Goal: Task Accomplishment & Management: Manage account settings

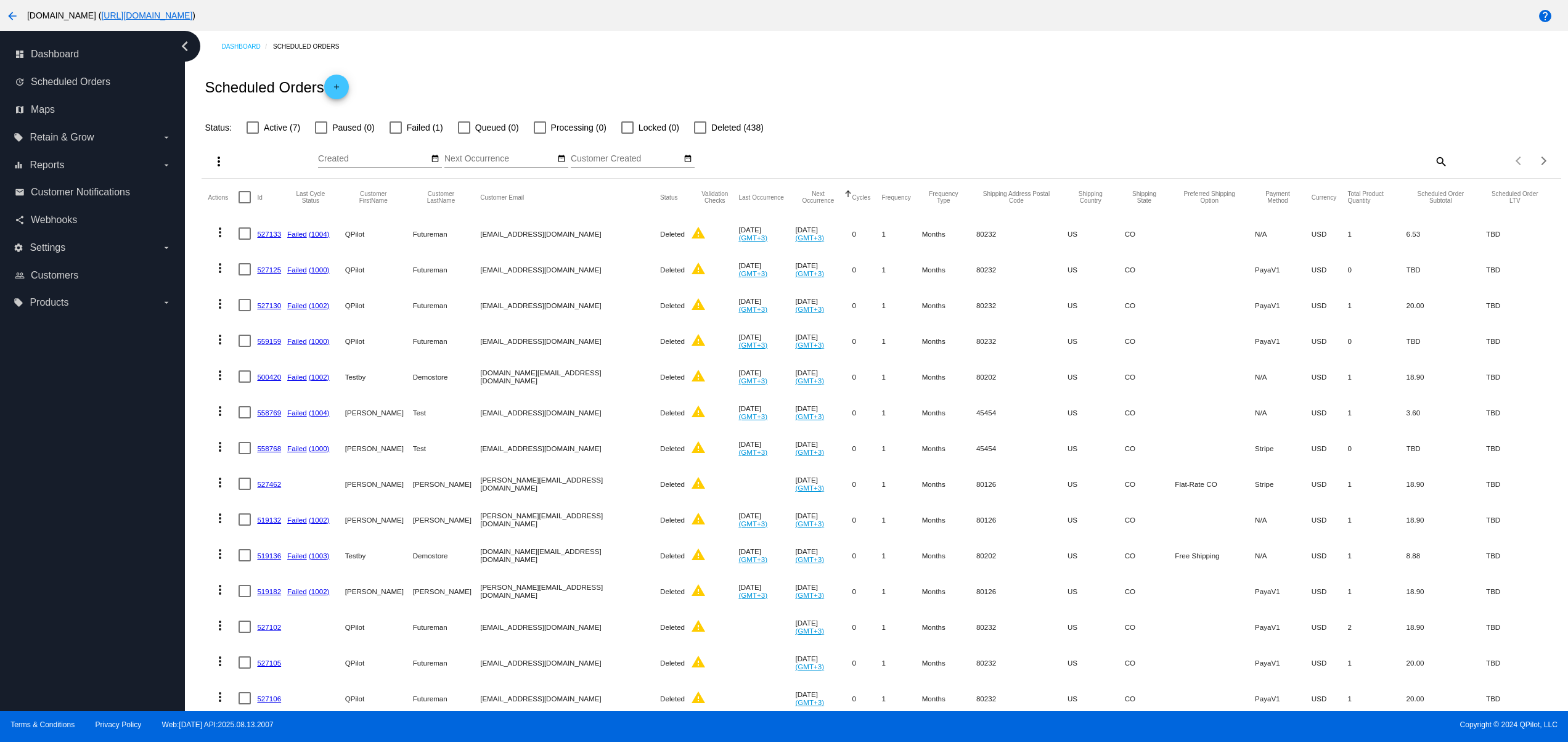
click at [9, 17] on mat-icon "arrow_back" at bounding box center [12, 16] width 15 height 15
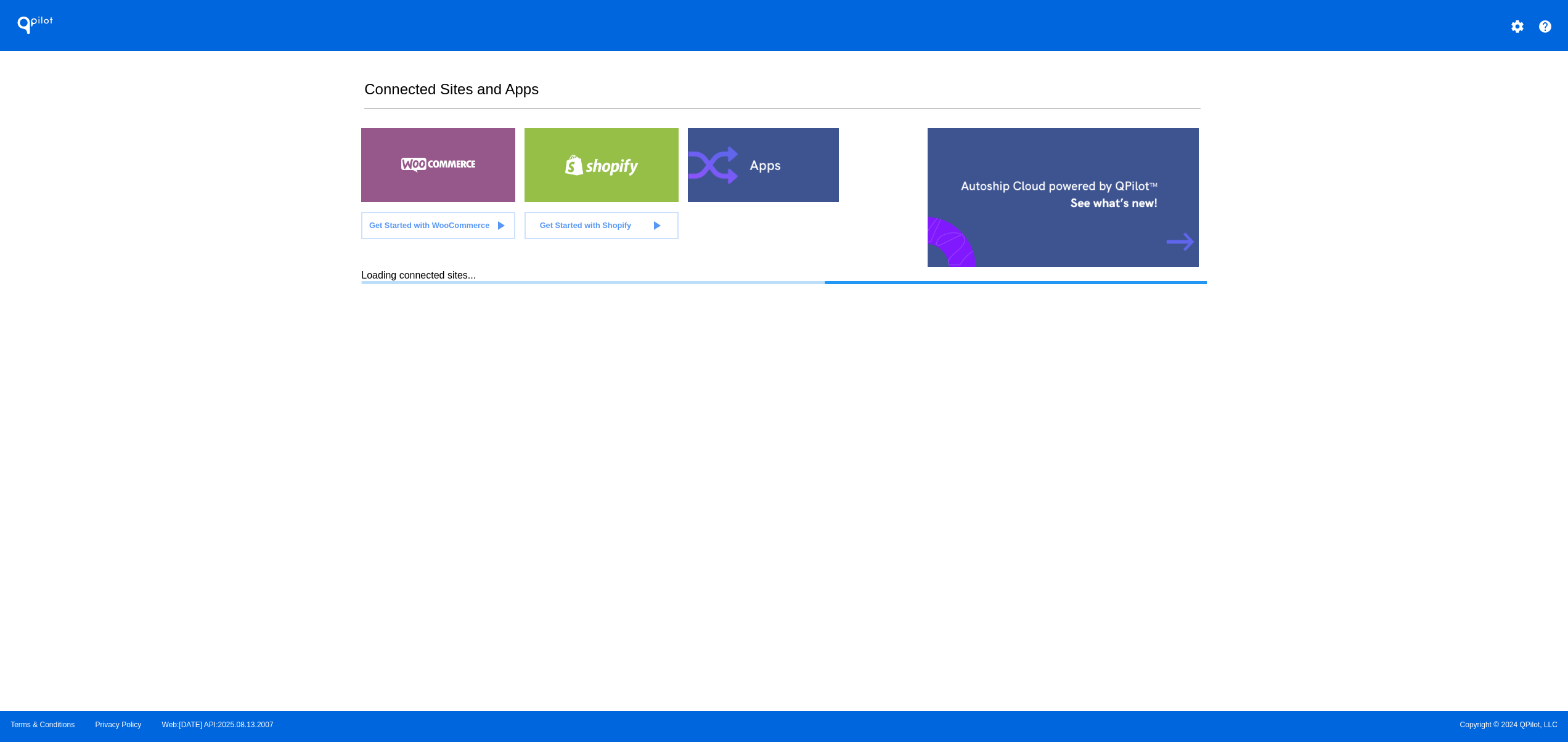
click at [821, 463] on section "Connected Sites and Apps Get Started with WooCommerce play_arrow Get Started wi…" at bounding box center [784, 381] width 845 height 661
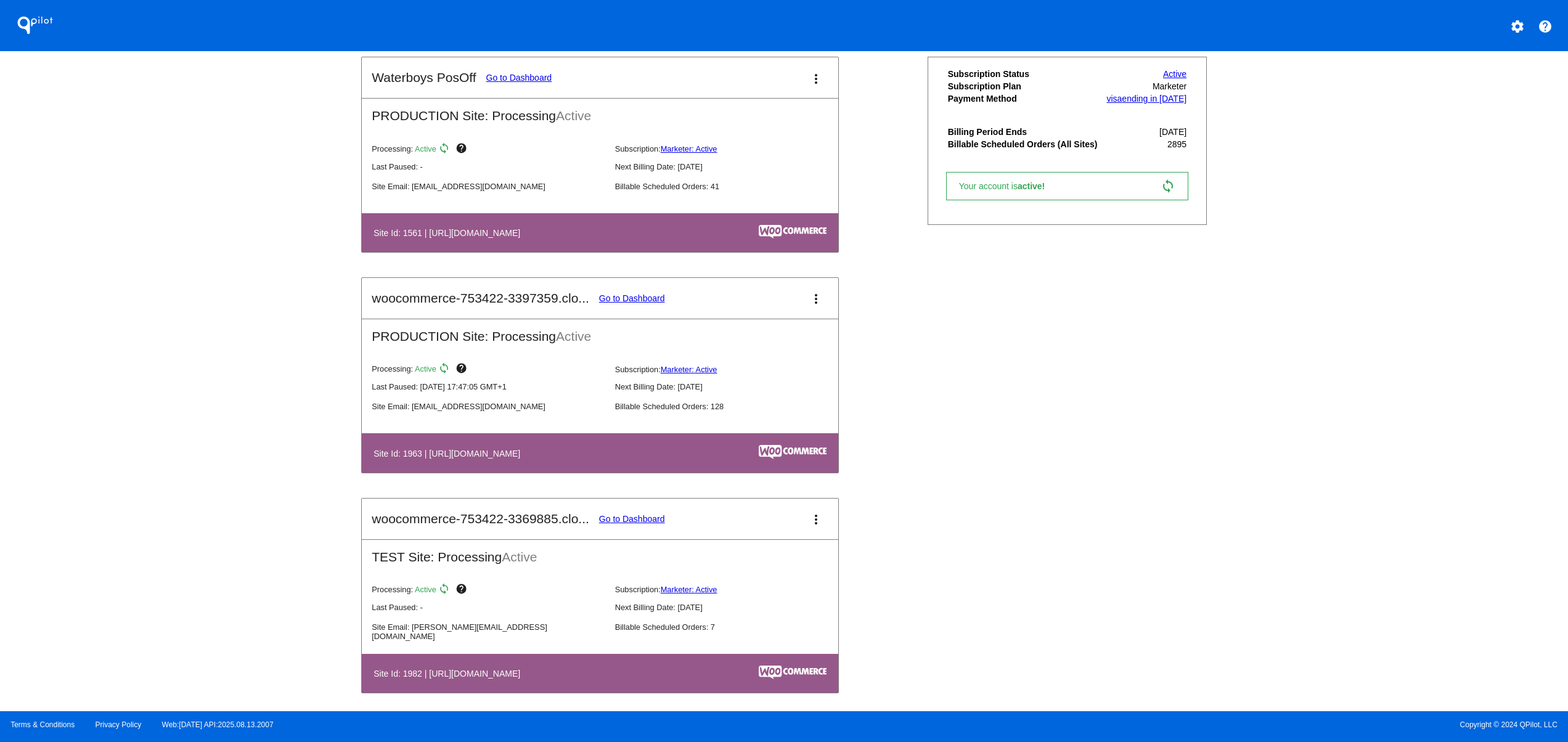
scroll to position [986, 0]
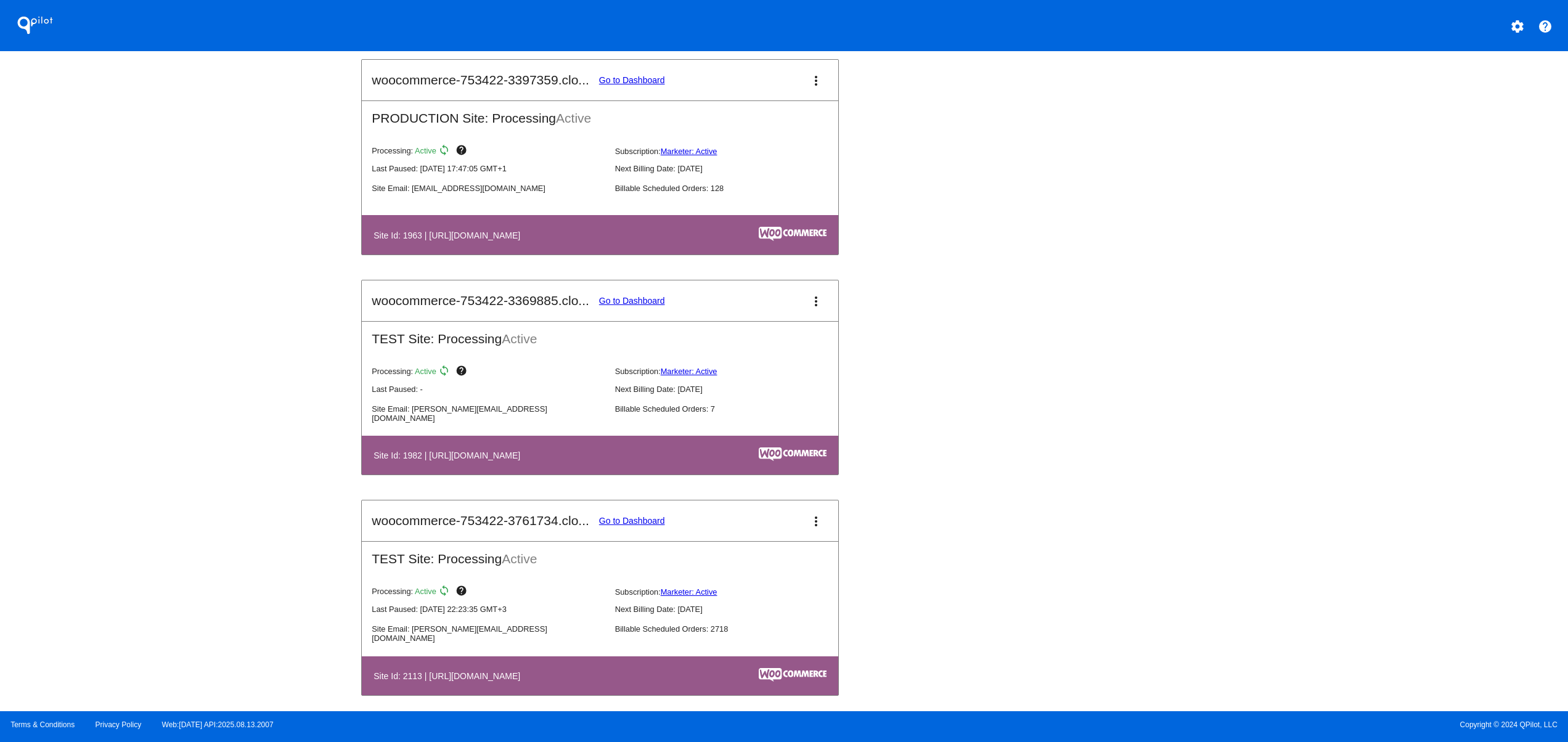
drag, startPoint x: 1365, startPoint y: 361, endPoint x: 1307, endPoint y: 318, distance: 72.2
click at [1365, 360] on div "QPilot settings help Connected Sites and Apps Get Started with WooCommerce play…" at bounding box center [784, 356] width 1568 height 712
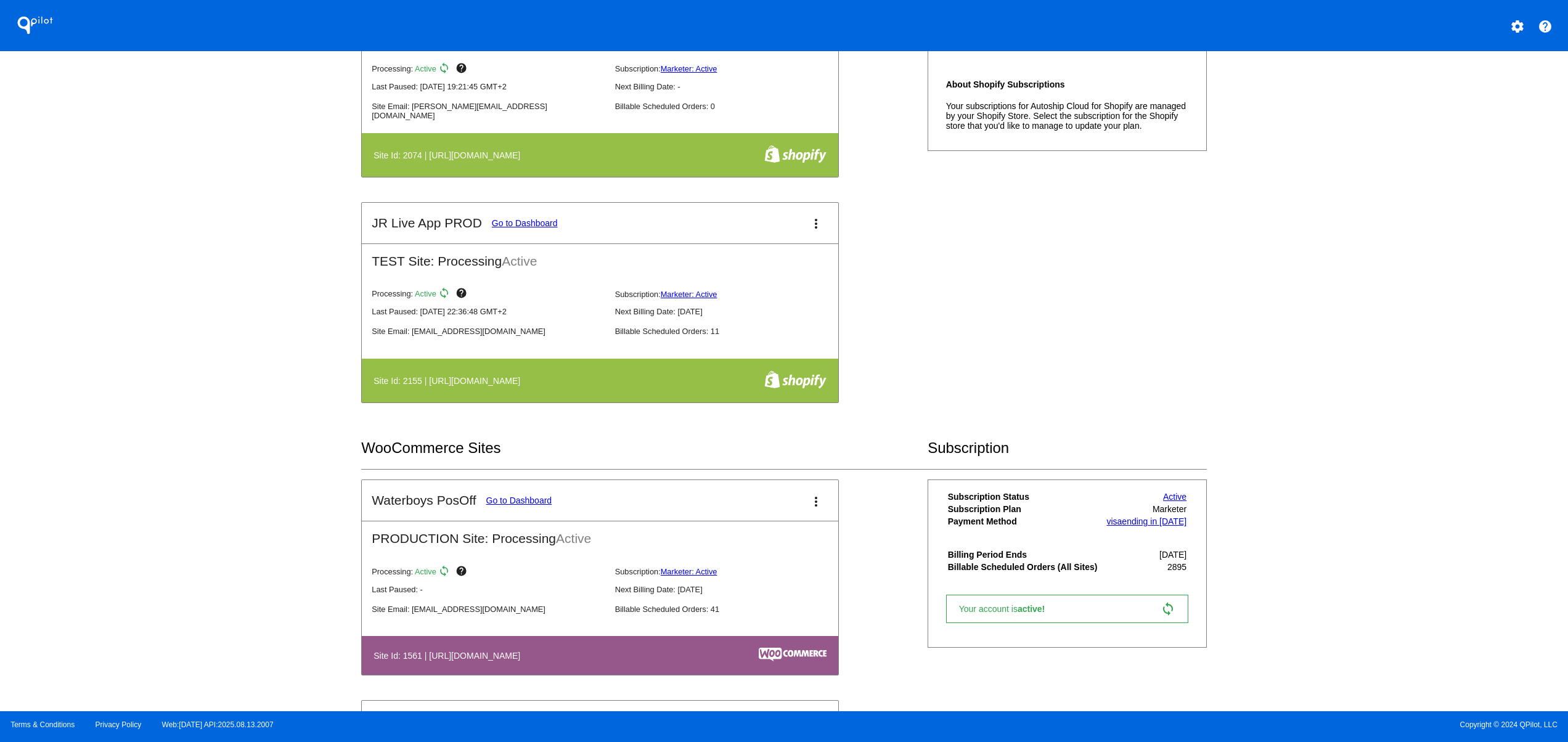
scroll to position [0, 0]
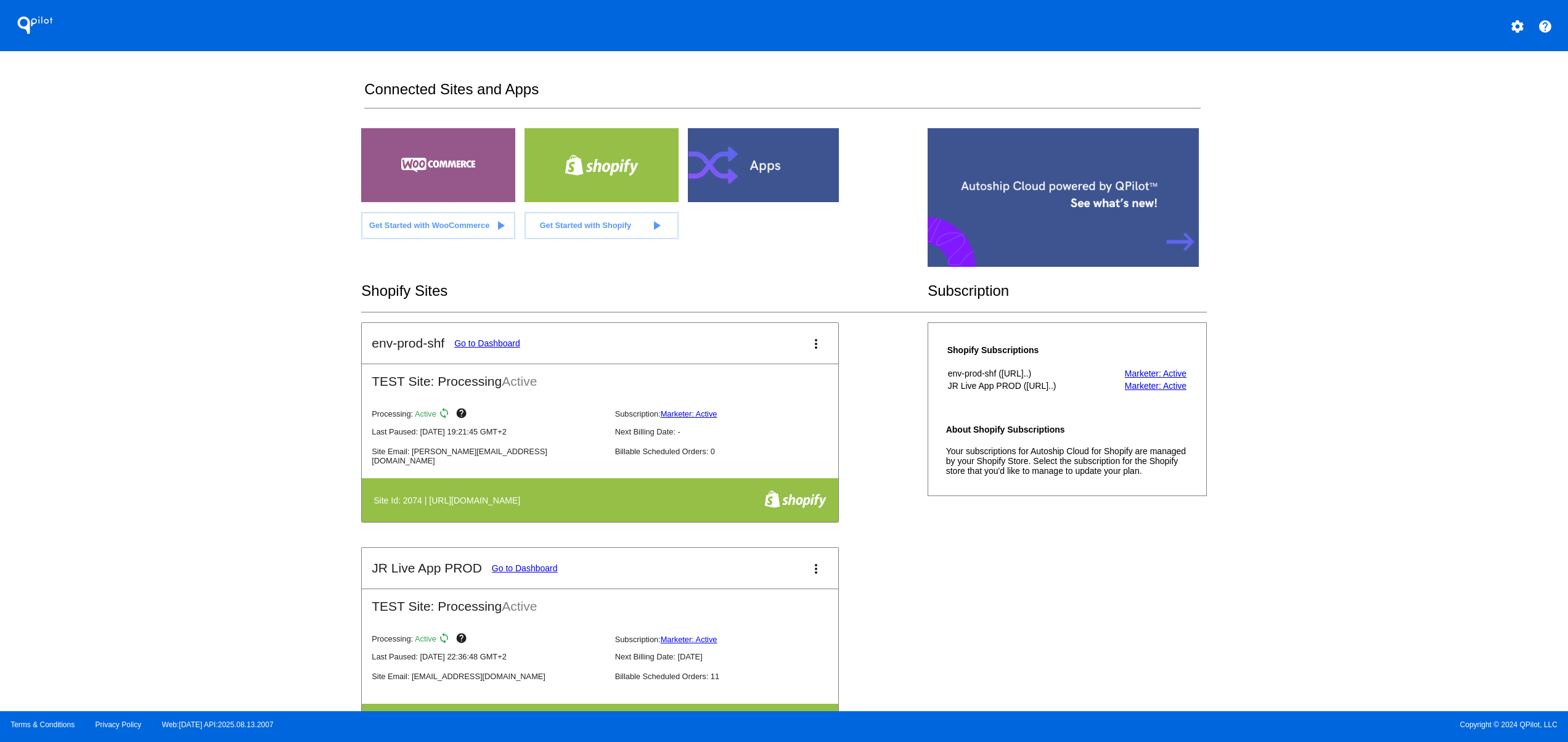
click at [249, 495] on div "QPilot settings help Connected Sites and Apps Get Started with WooCommerce play…" at bounding box center [784, 356] width 1568 height 712
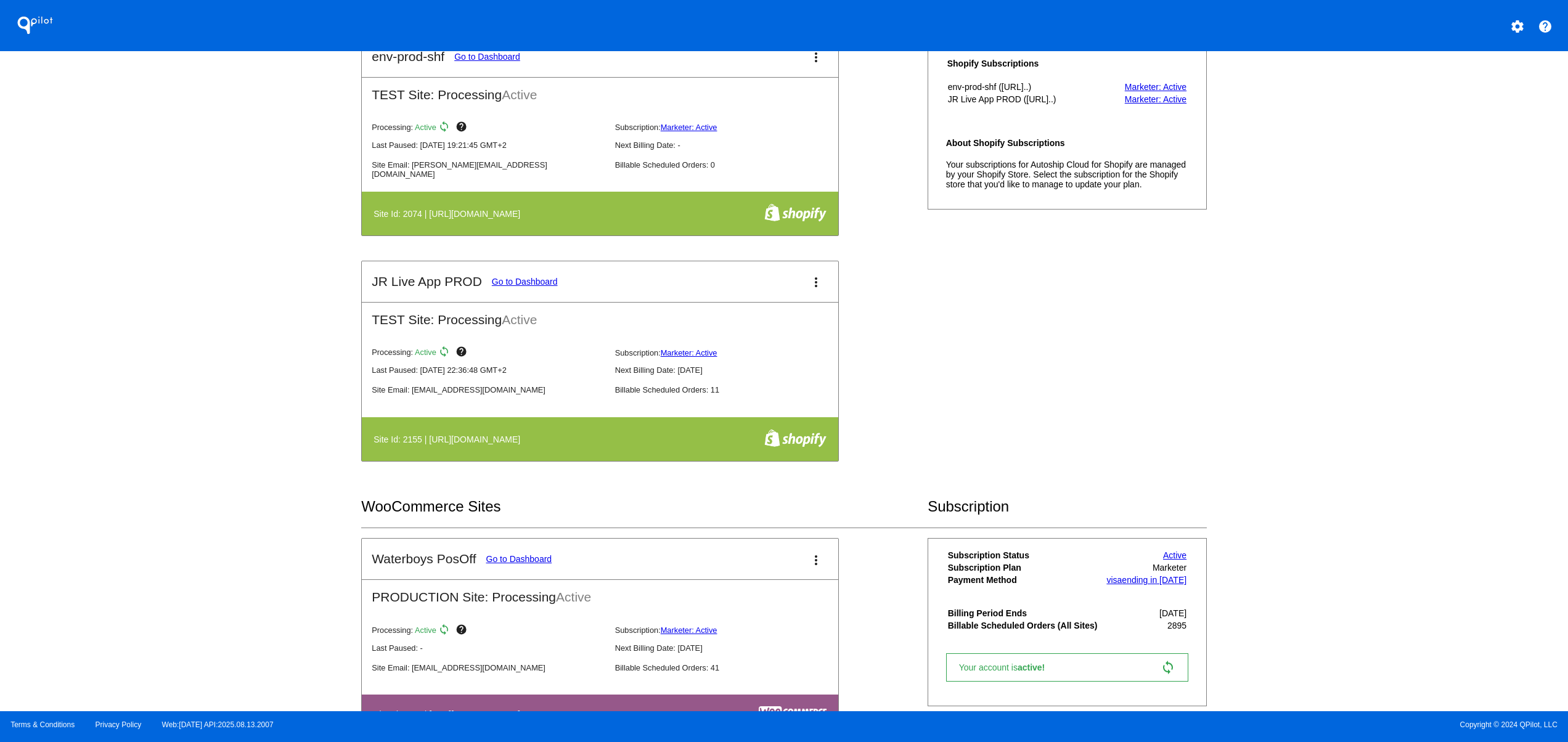
scroll to position [494, 0]
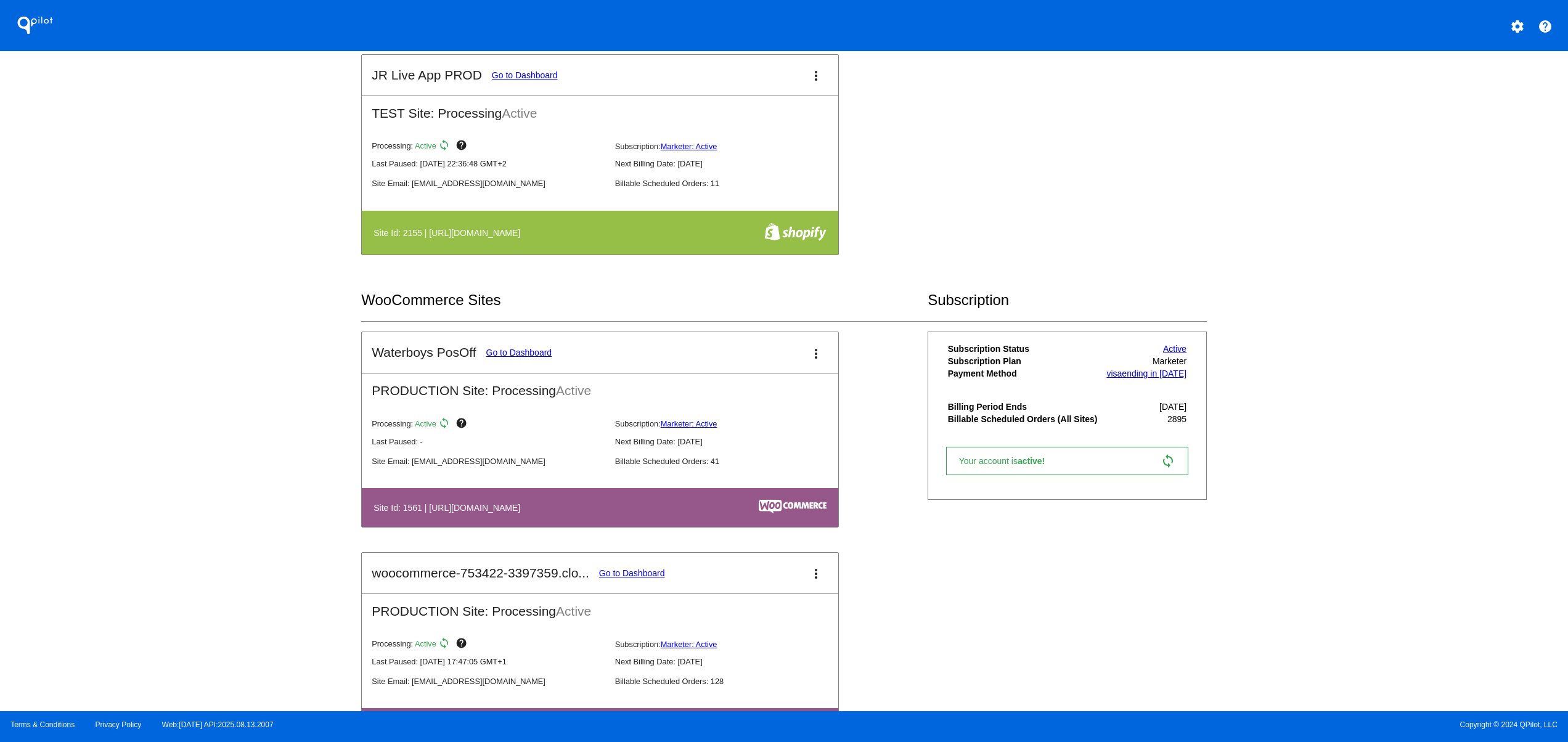
drag, startPoint x: 393, startPoint y: 520, endPoint x: 642, endPoint y: 520, distance: 249.0
click at [639, 516] on th "Site Id: 1561 | [URL][DOMAIN_NAME]" at bounding box center [529, 507] width 313 height 16
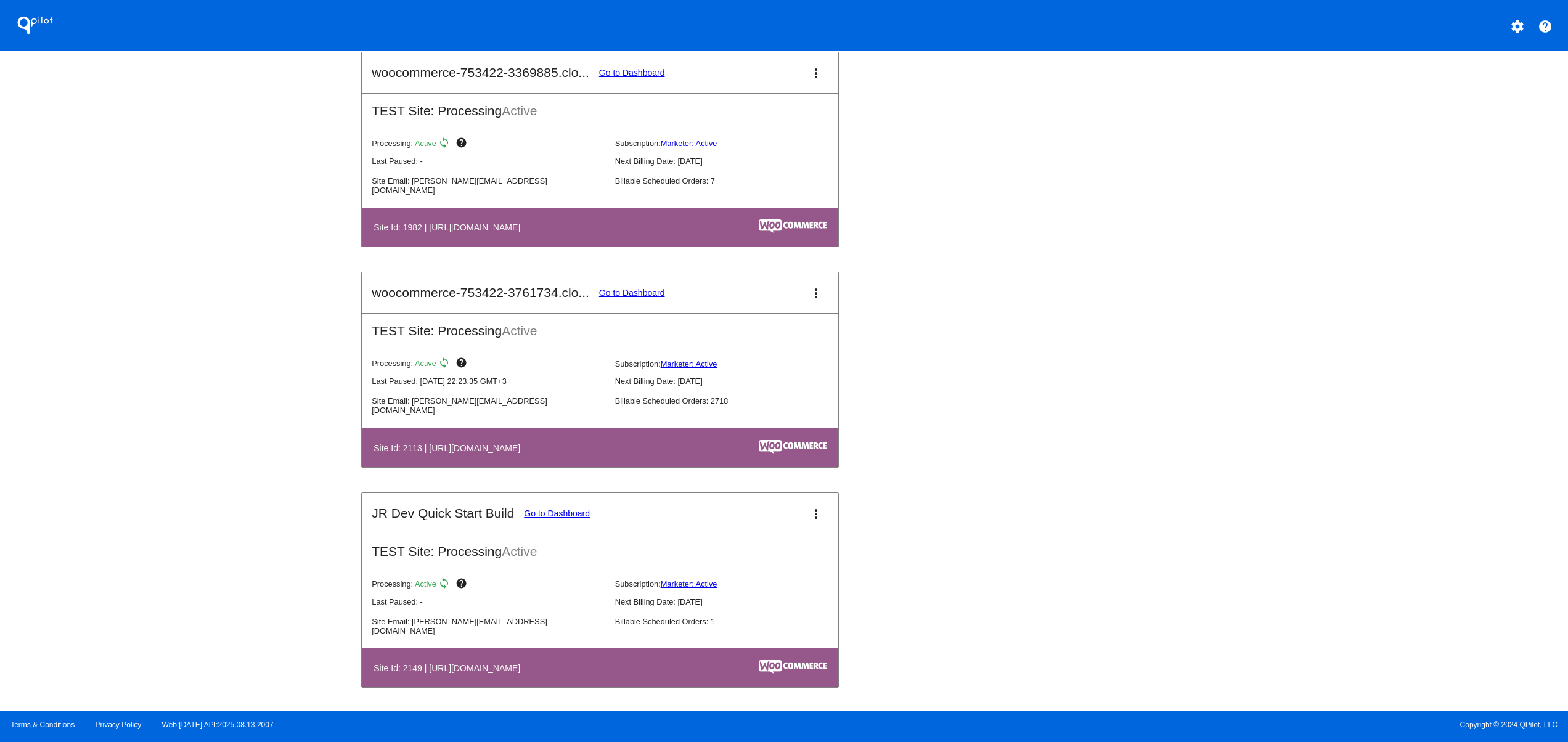
scroll to position [1480, 0]
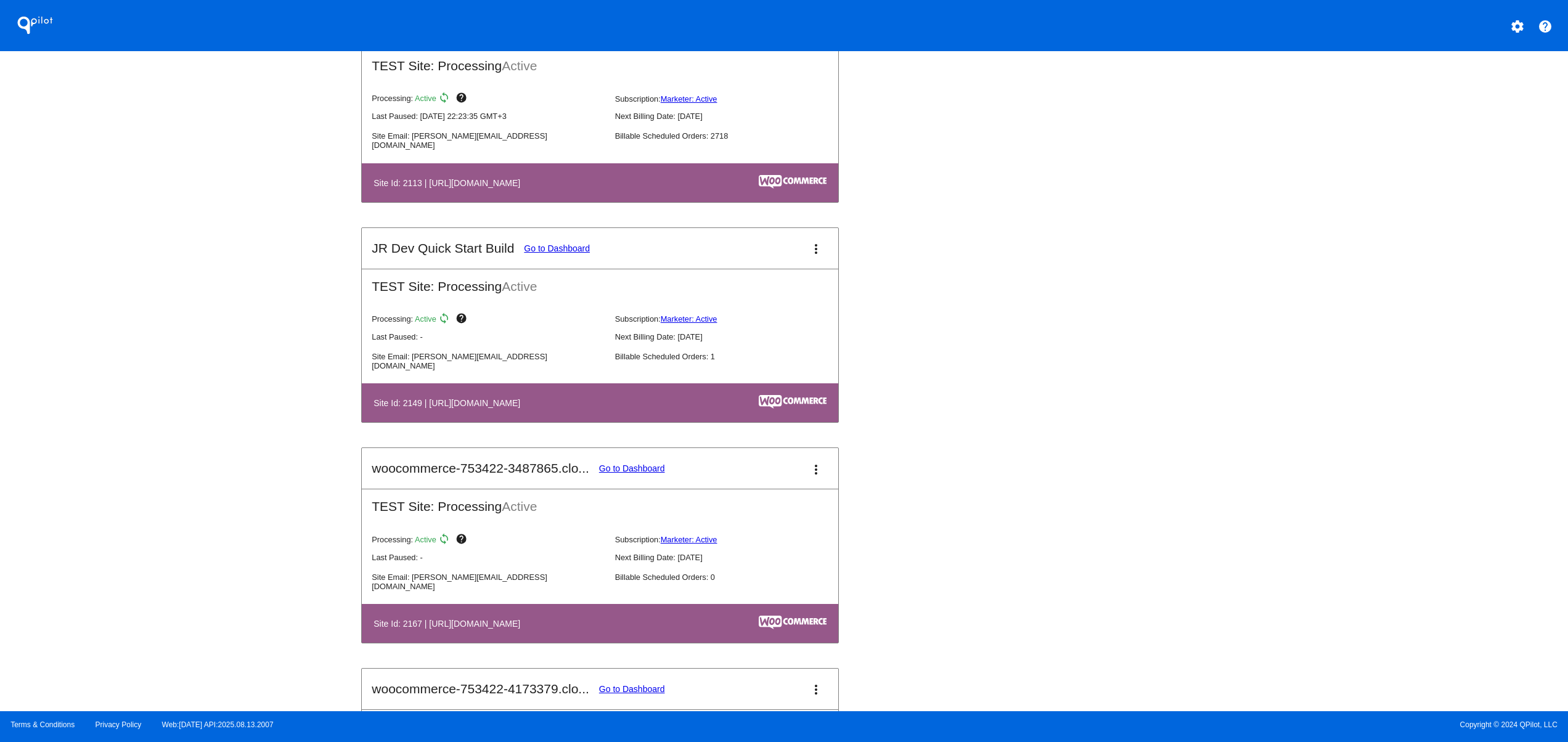
drag, startPoint x: 519, startPoint y: 416, endPoint x: 723, endPoint y: 535, distance: 236.2
click at [649, 423] on table "Site Id: 2149 | [URL][DOMAIN_NAME]" at bounding box center [600, 403] width 476 height 39
drag, startPoint x: 486, startPoint y: 637, endPoint x: 797, endPoint y: 667, distance: 312.4
click at [637, 632] on th "Site Id: 2167 | [URL][DOMAIN_NAME]" at bounding box center [529, 623] width 313 height 16
click at [982, 549] on div "Waterboys PosOff Go to Dashboard more_vert PRODUCTION Site: Processing Active P…" at bounding box center [784, 227] width 845 height 1764
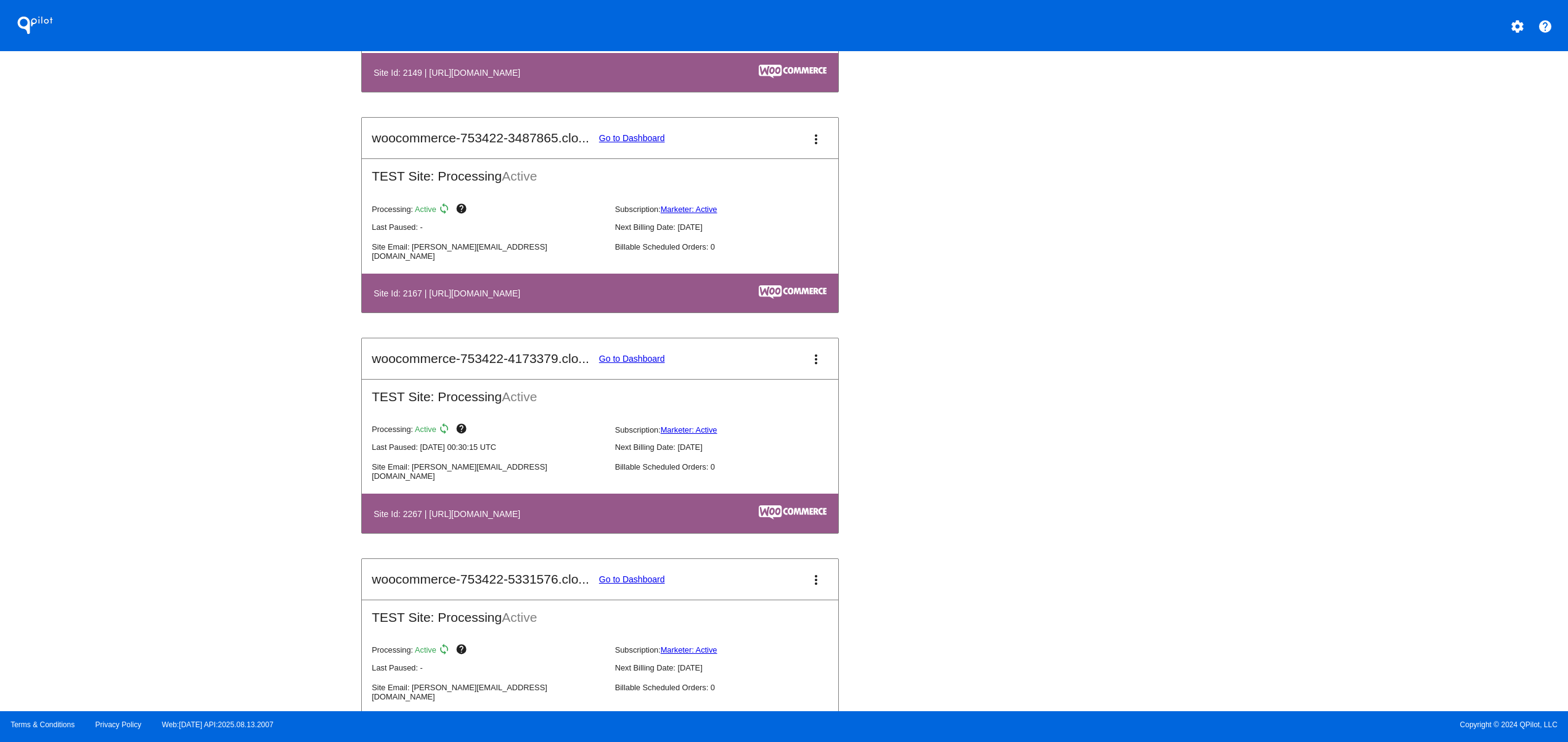
scroll to position [1892, 0]
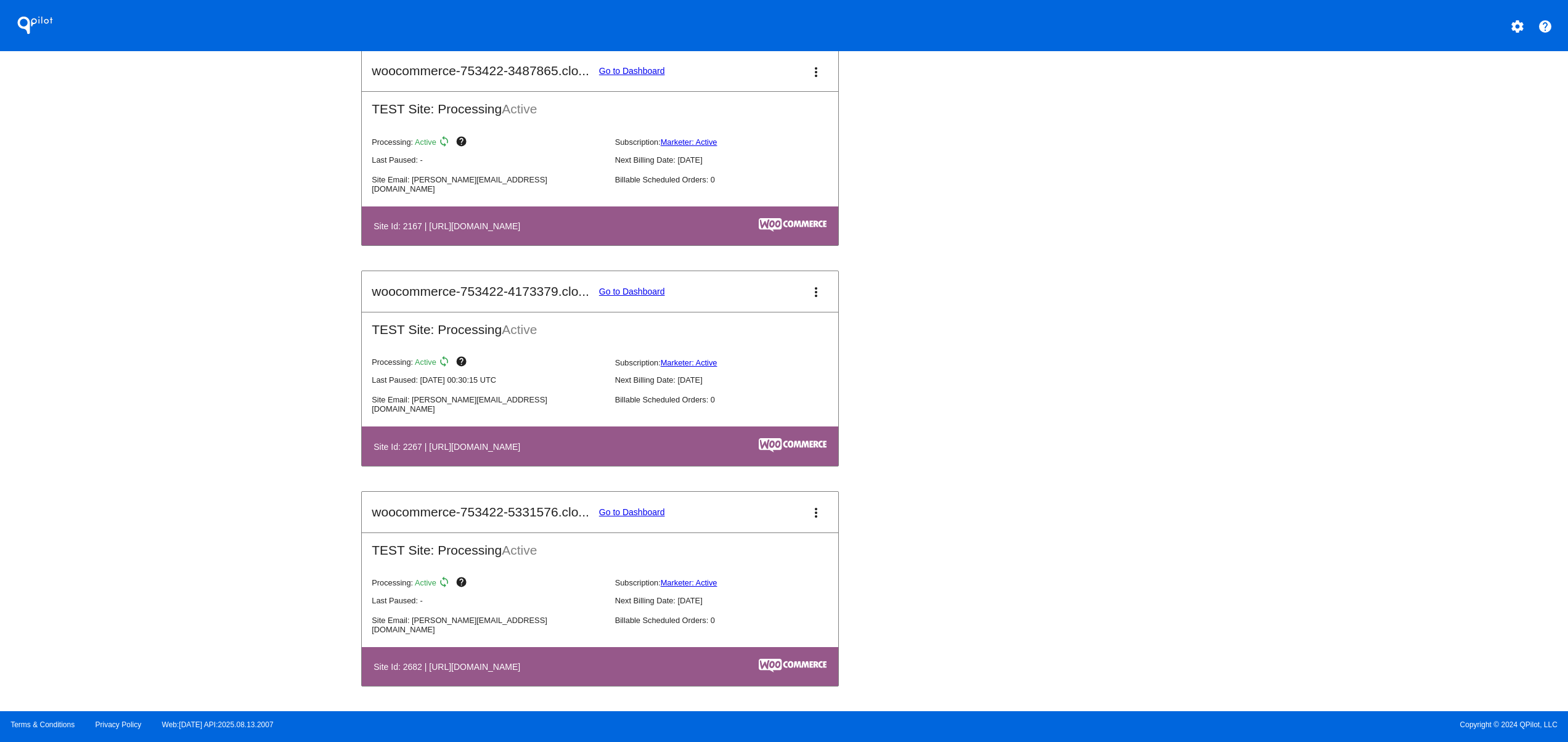
drag, startPoint x: 553, startPoint y: 448, endPoint x: 697, endPoint y: 472, distance: 146.0
click at [669, 461] on table "Site Id: 2267 | [URL][DOMAIN_NAME]" at bounding box center [600, 446] width 476 height 39
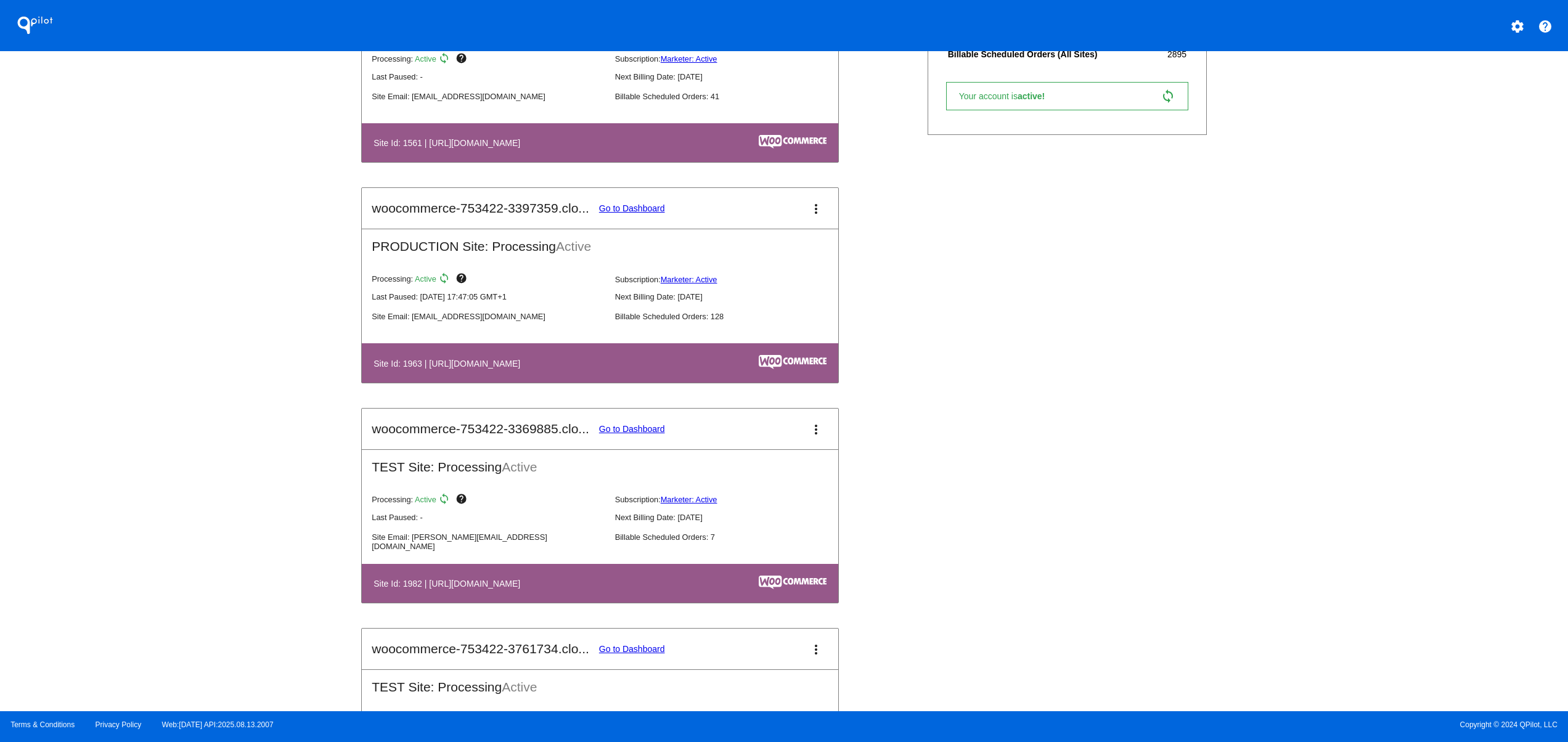
scroll to position [659, 0]
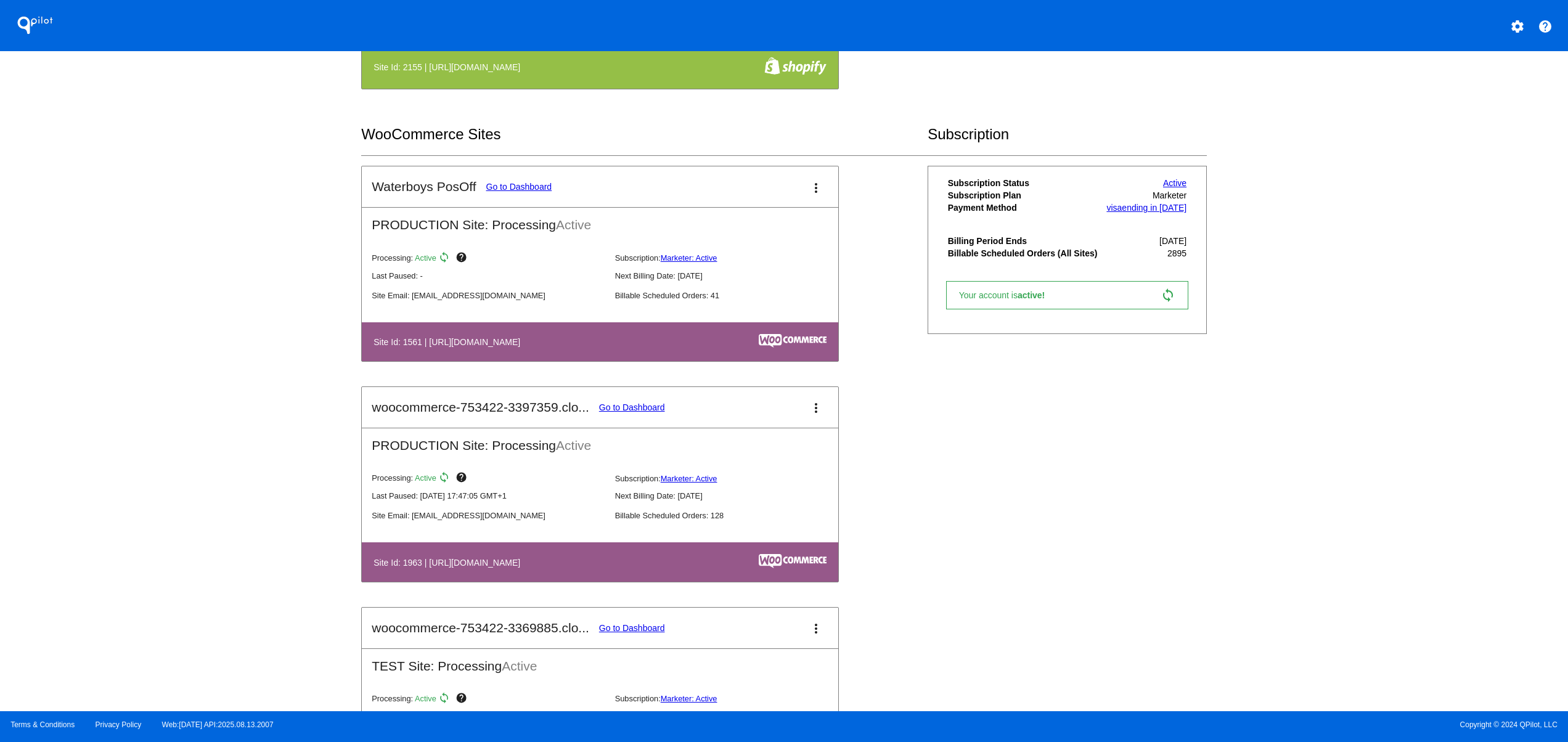
drag, startPoint x: 508, startPoint y: 553, endPoint x: 674, endPoint y: 541, distance: 166.4
click at [573, 556] on table "Site Id: 1963 | [URL][DOMAIN_NAME]" at bounding box center [600, 562] width 476 height 39
click at [659, 410] on link "Go to Dashboard" at bounding box center [632, 407] width 66 height 10
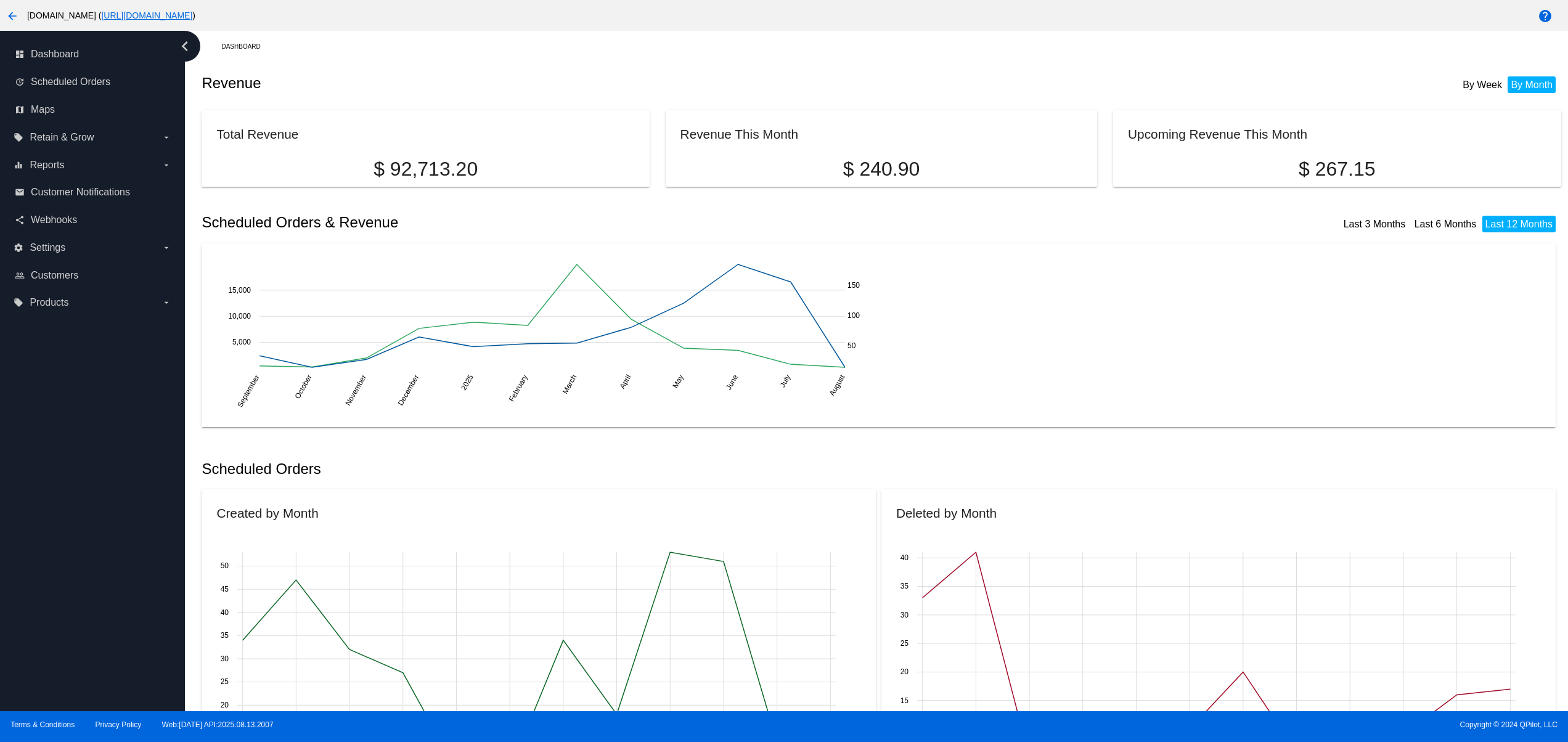
drag, startPoint x: 1365, startPoint y: 461, endPoint x: 1345, endPoint y: 451, distance: 22.4
click at [1365, 461] on div "Scheduled Orders" at bounding box center [881, 469] width 1359 height 42
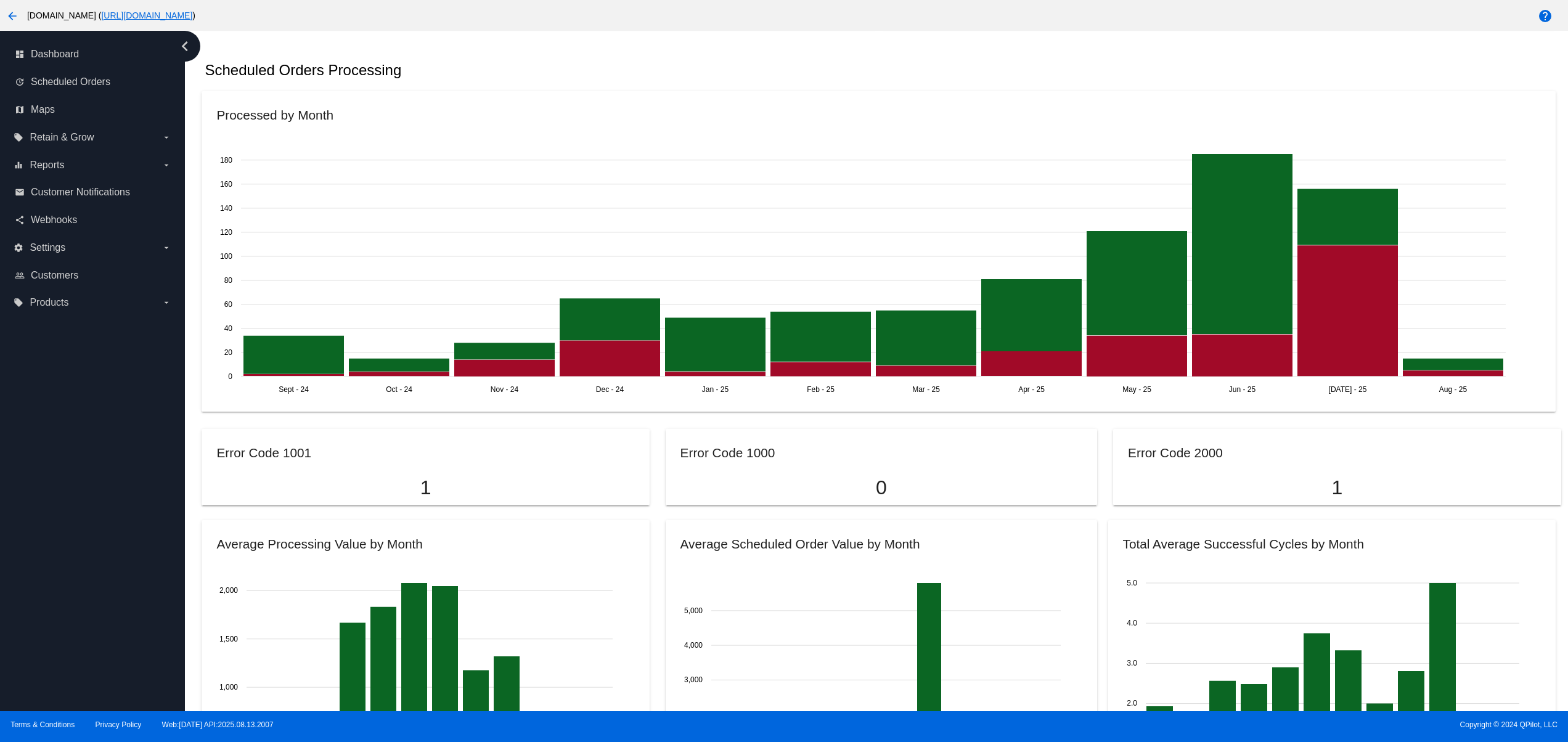
scroll to position [986, 0]
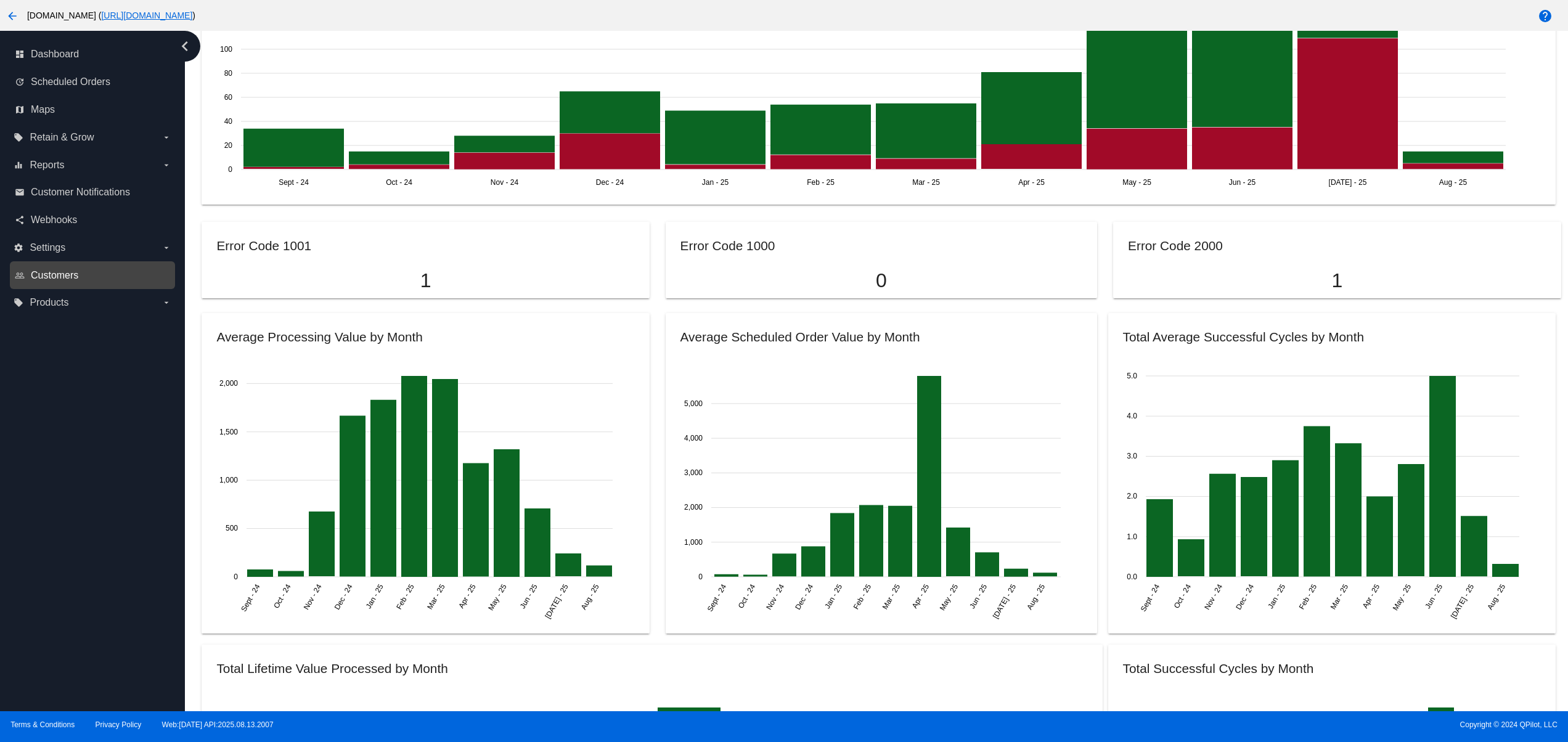
click at [55, 281] on span "Customers" at bounding box center [55, 275] width 48 height 11
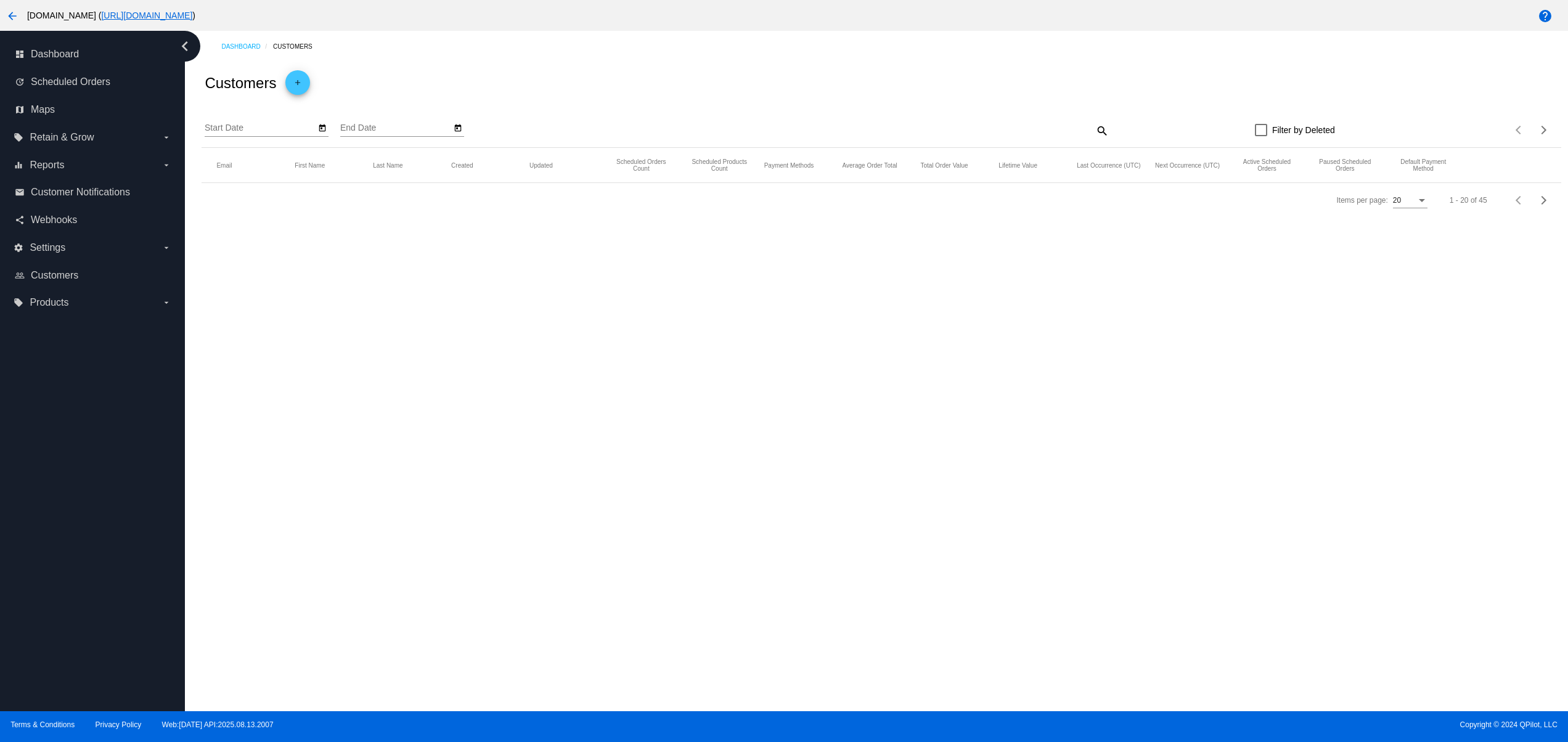
click at [894, 592] on div "Dashboard Customers Customers add Start Date End Date search Filter by Deleted …" at bounding box center [877, 371] width 1384 height 681
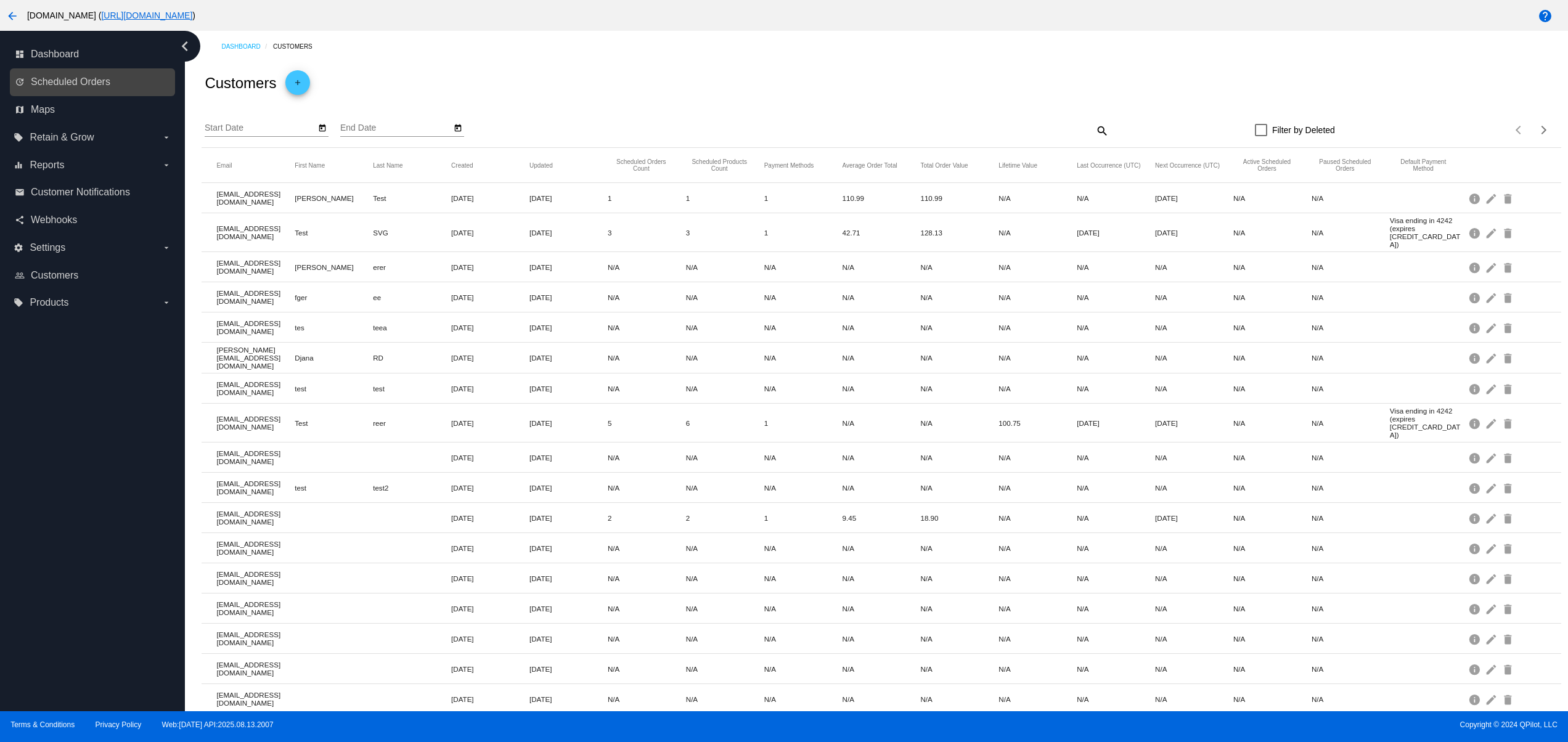
click at [82, 74] on link "update Scheduled Orders" at bounding box center [93, 81] width 157 height 20
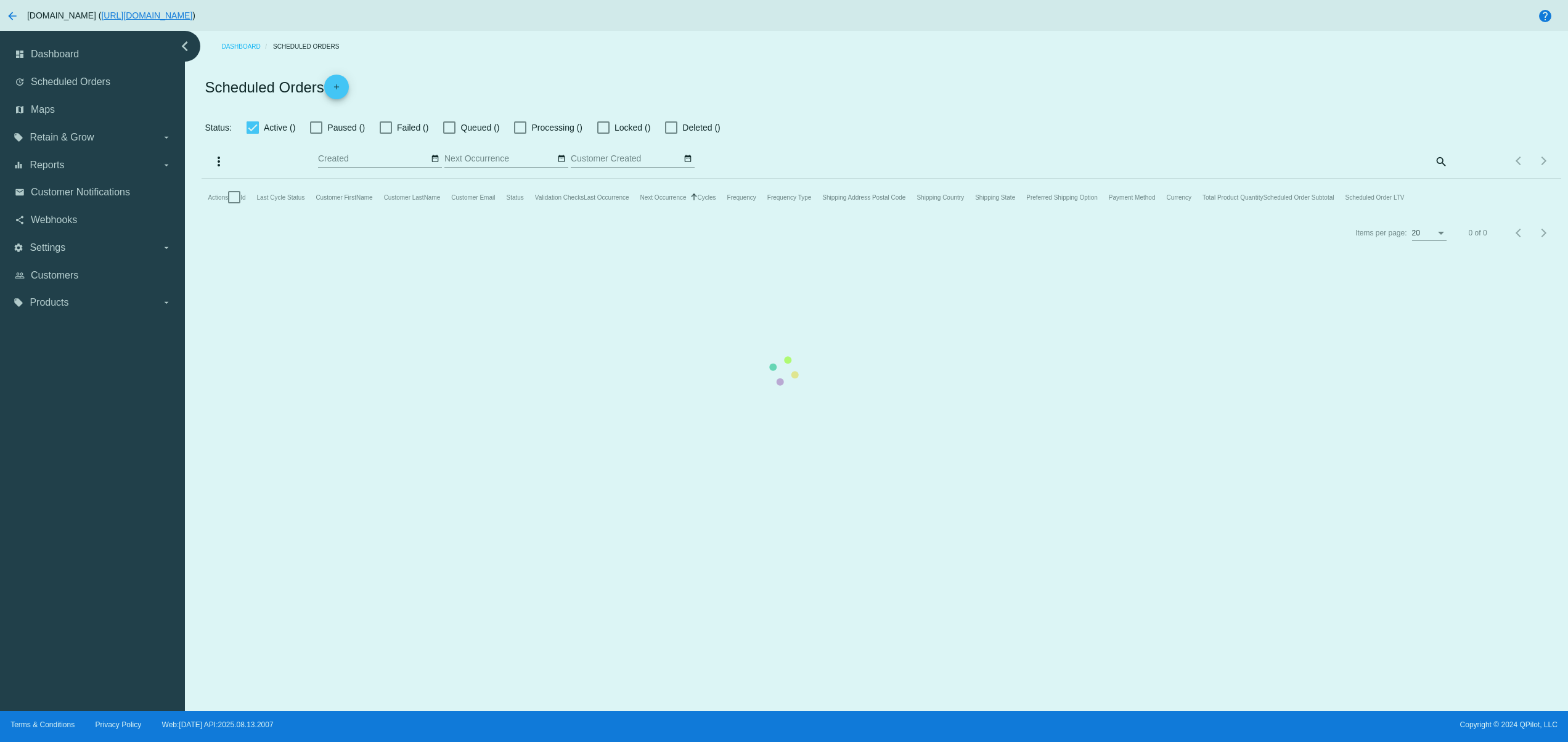
checkbox input "false"
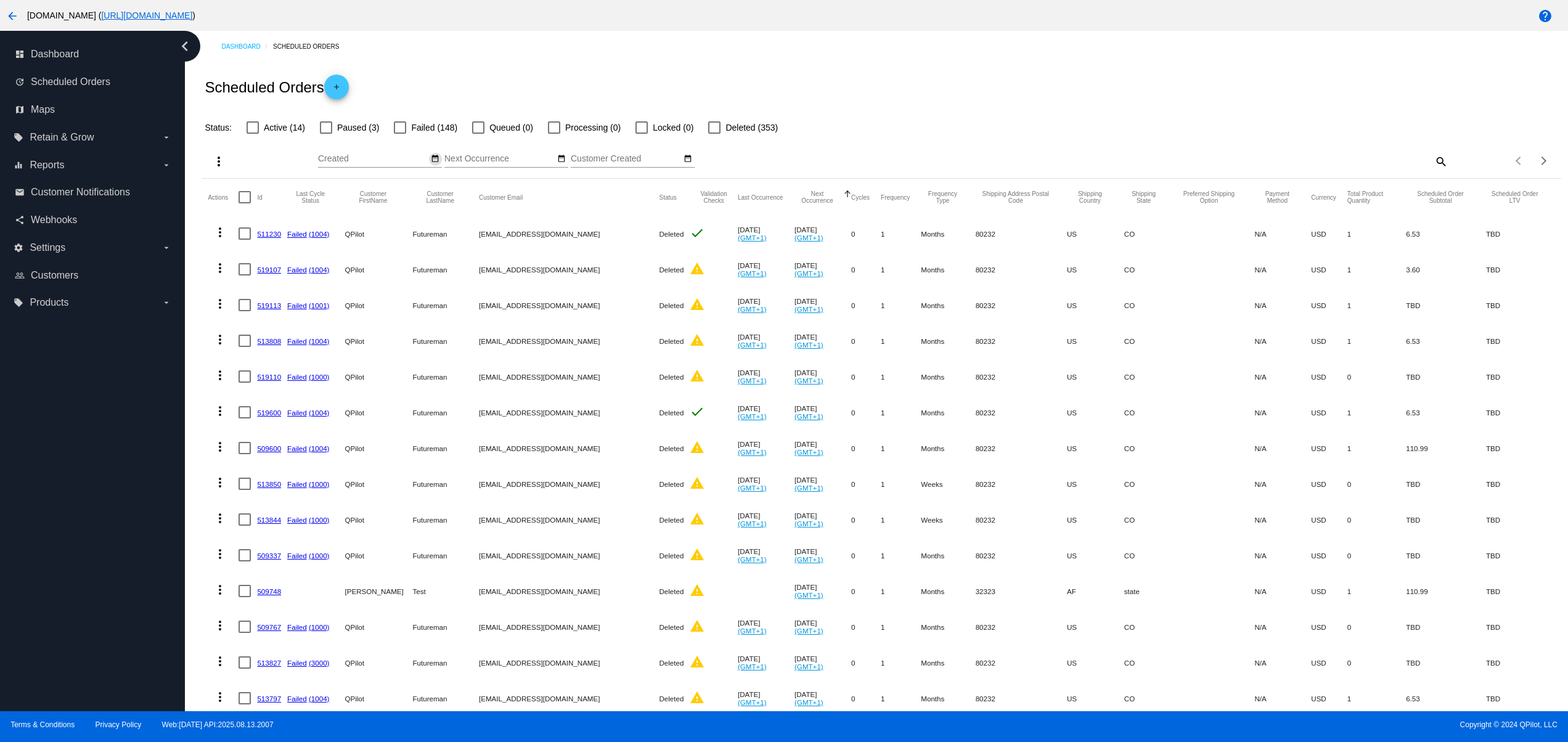
click at [436, 155] on mat-icon "date_range" at bounding box center [436, 158] width 9 height 10
click at [442, 258] on td "15" at bounding box center [448, 255] width 21 height 18
type input "[DATE] - [DATE]"
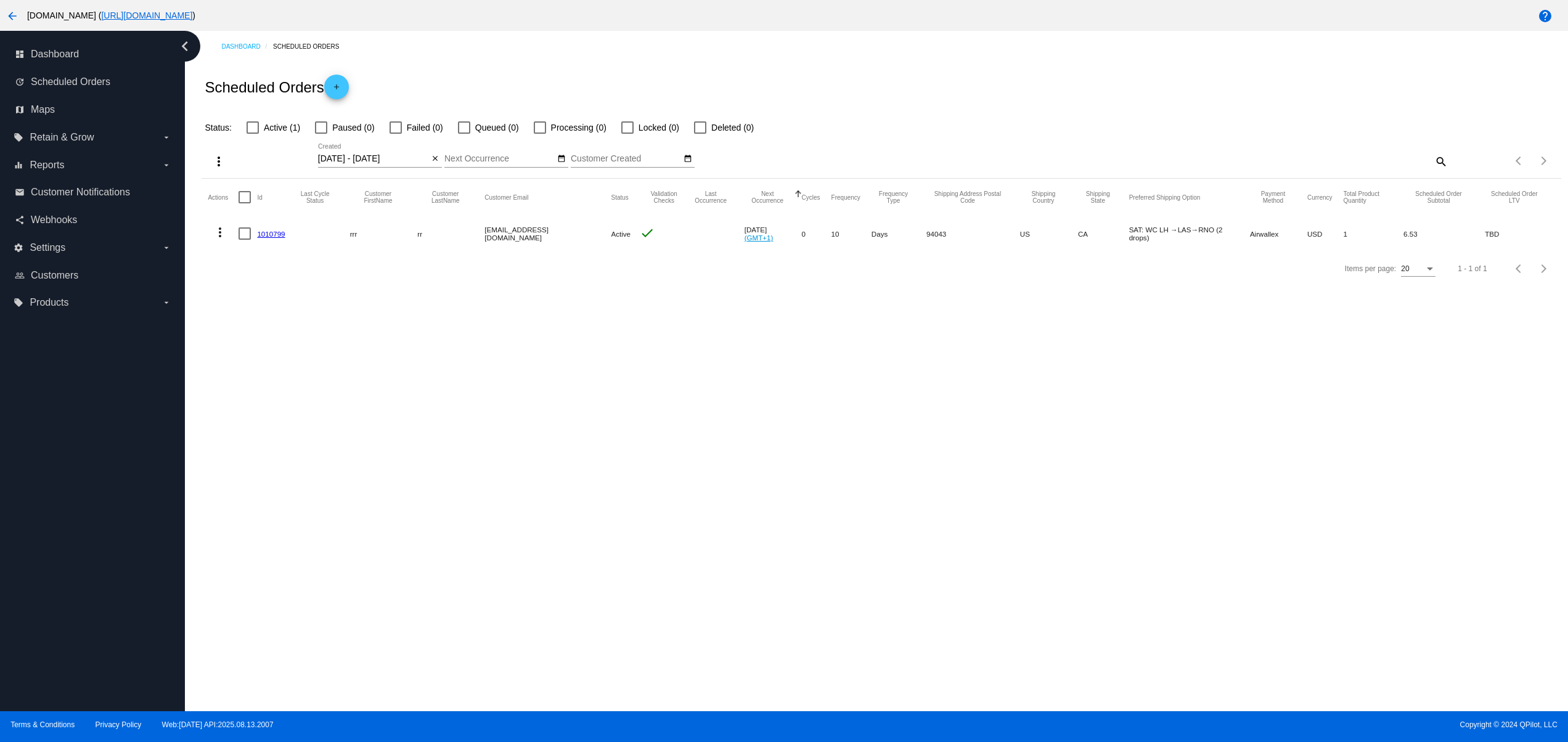
drag, startPoint x: 432, startPoint y: 210, endPoint x: 711, endPoint y: 209, distance: 279.0
click at [633, 209] on mat-header-row "Actions Id Last Cycle Status Customer FirstName Customer LastName Customer Emai…" at bounding box center [881, 197] width 1347 height 37
click at [799, 358] on div "Dashboard Scheduled Orders Scheduled Orders add Status: Active (1) Paused (0) F…" at bounding box center [877, 371] width 1384 height 681
click at [210, 229] on button "more_vert" at bounding box center [220, 231] width 24 height 24
click at [271, 316] on button "cached Process Now" at bounding box center [269, 322] width 123 height 29
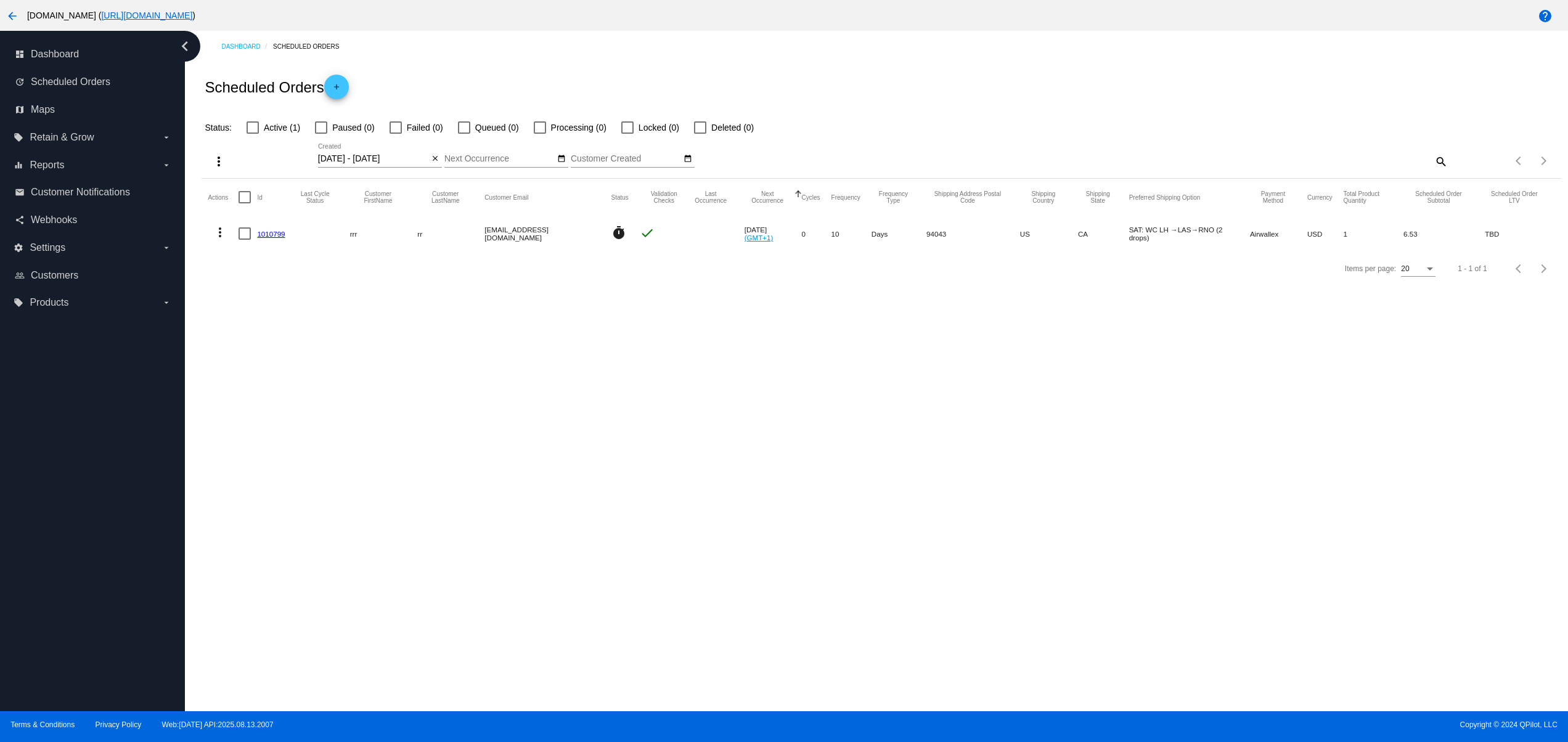
click at [1378, 105] on div "Scheduled Orders add" at bounding box center [881, 87] width 1359 height 49
click at [269, 230] on link "1010799" at bounding box center [271, 234] width 28 height 8
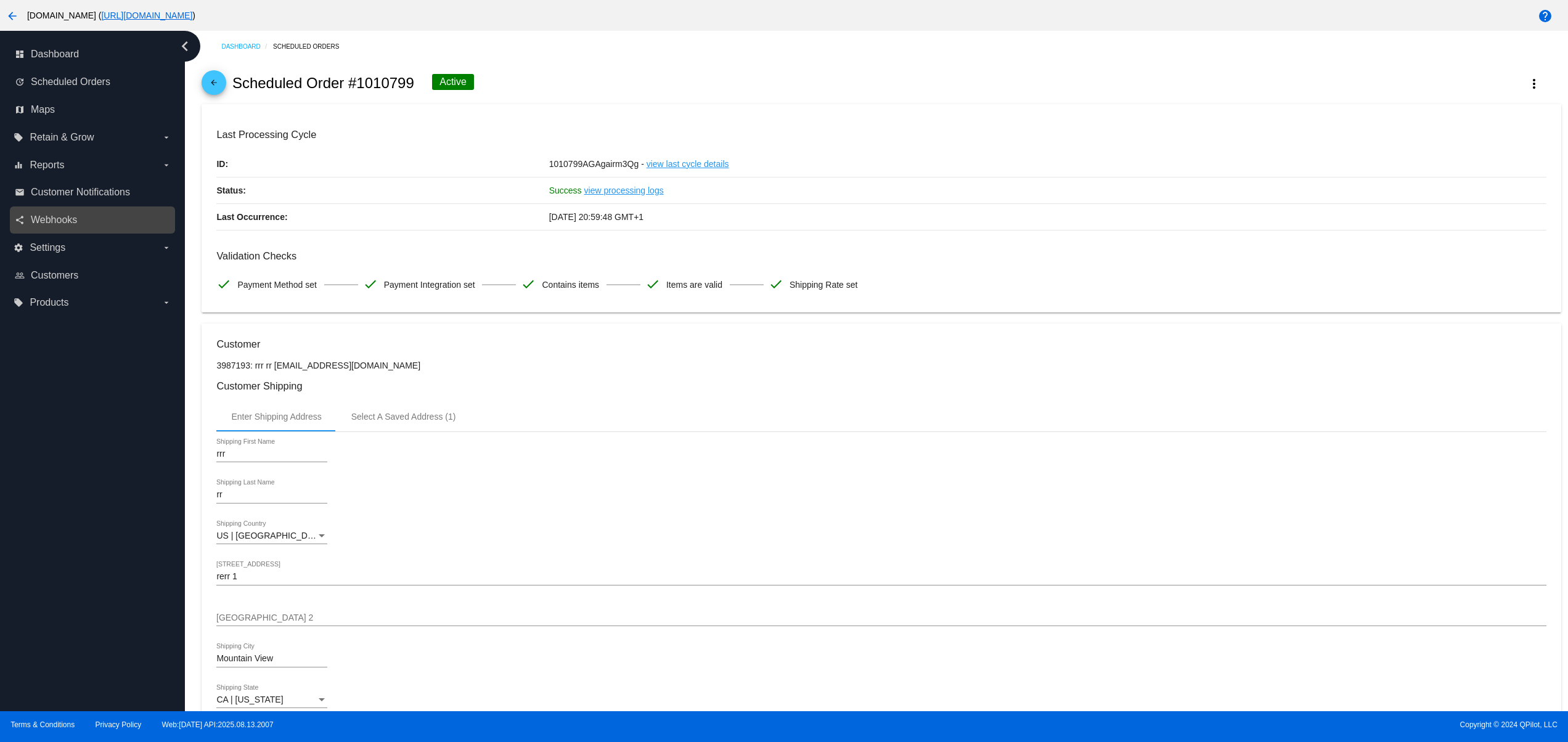
click at [81, 210] on link "share Webhooks" at bounding box center [93, 220] width 157 height 20
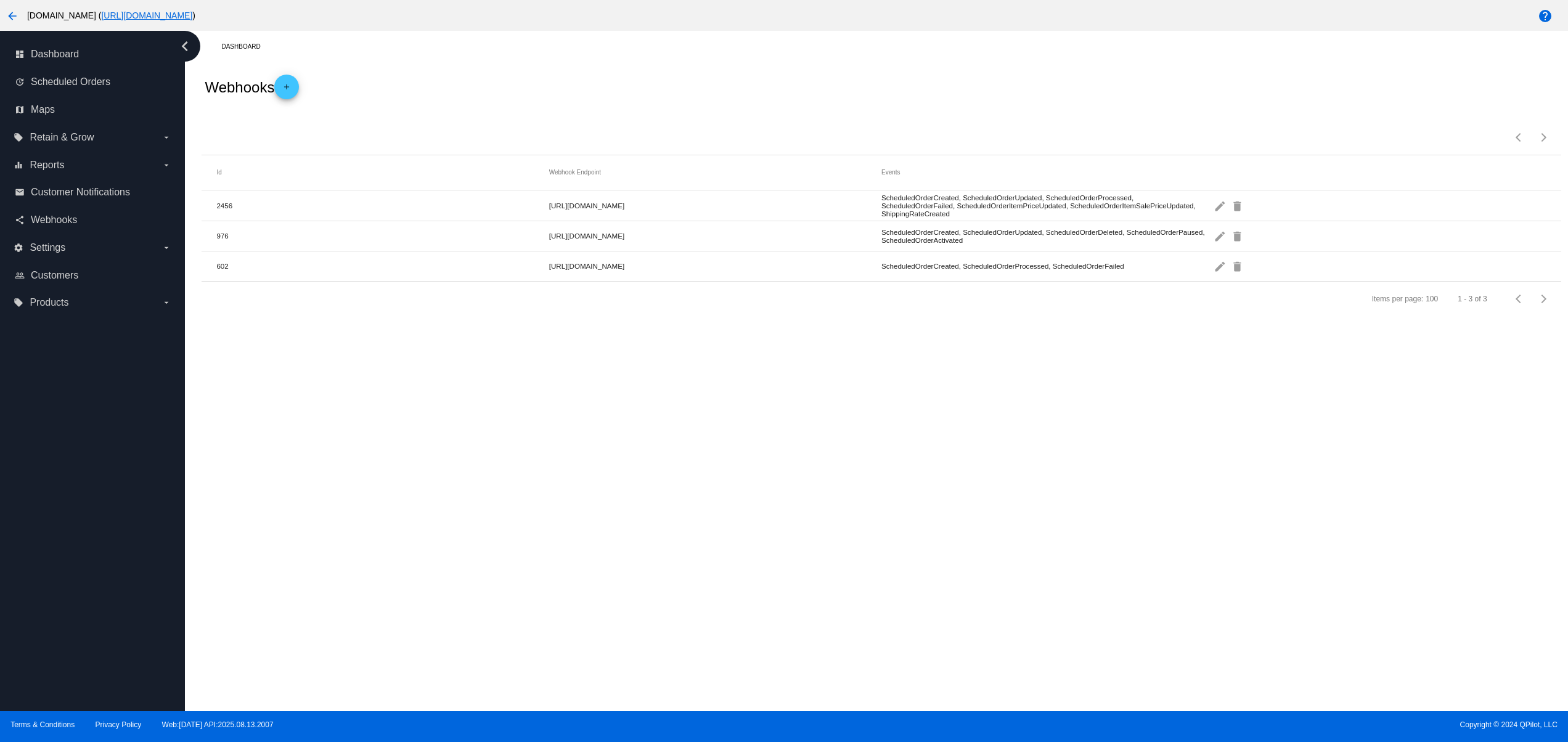
drag, startPoint x: 590, startPoint y: 197, endPoint x: 849, endPoint y: 230, distance: 261.1
click at [832, 228] on mat-table "Id Webhook Endpoint Events 2456 [URL][DOMAIN_NAME] ScheduledOrderCreated, Sched…" at bounding box center [881, 218] width 1359 height 126
drag, startPoint x: 879, startPoint y: 468, endPoint x: 484, endPoint y: 216, distance: 468.5
click at [408, 203] on div "Dashboard Webhooks add Items per page: 100 1 - 3 of 3 Id Webhook Endpoint Event…" at bounding box center [877, 371] width 1384 height 681
click at [545, 243] on mat-cell "976" at bounding box center [383, 236] width 332 height 14
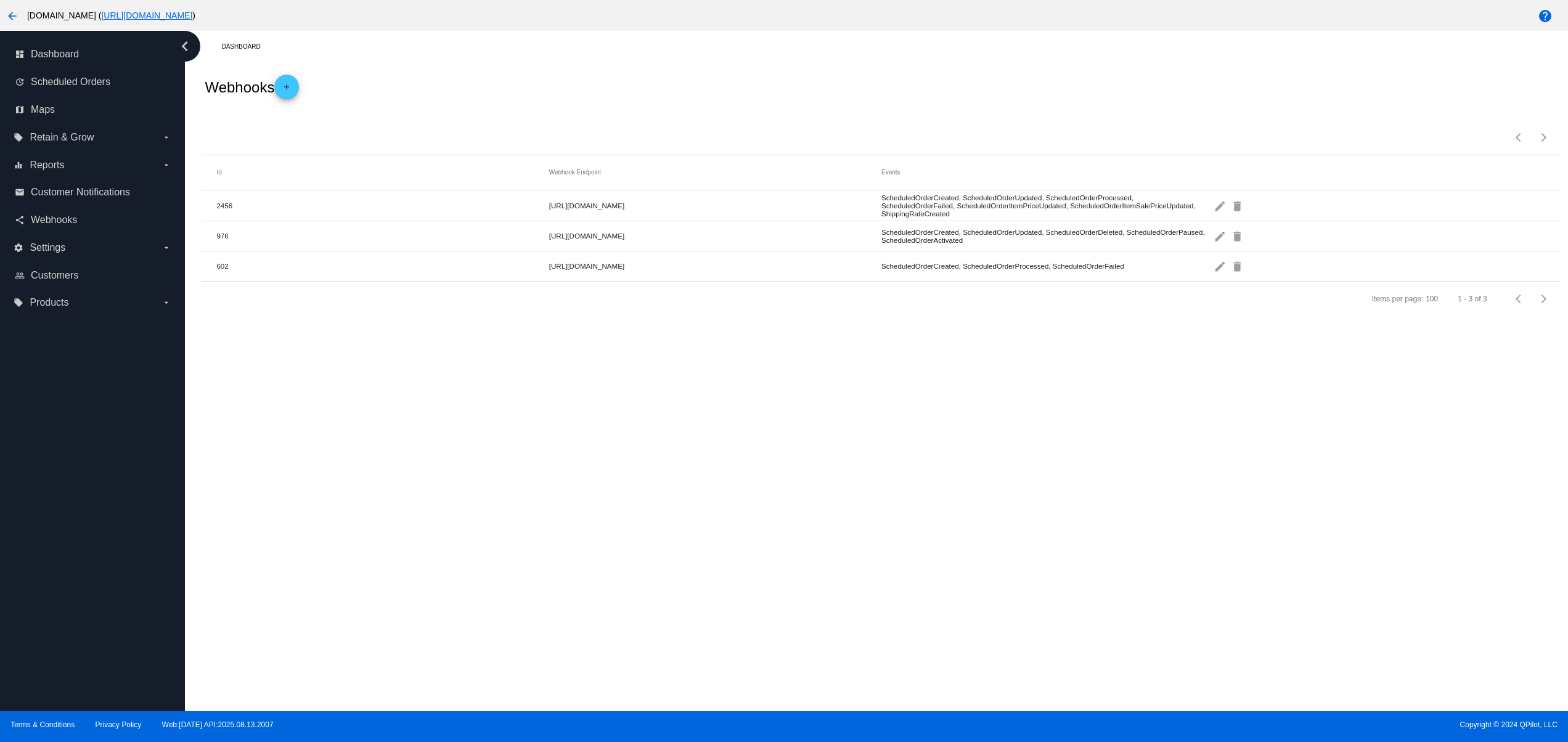
drag, startPoint x: 543, startPoint y: 227, endPoint x: 842, endPoint y: 238, distance: 299.2
click at [819, 236] on mat-row "976 [URL][DOMAIN_NAME] ScheduledOrderCreated, ScheduledOrderUpdated, ScheduledO…" at bounding box center [881, 236] width 1359 height 30
click at [900, 469] on div "Dashboard Webhooks add Items per page: 100 1 - 3 of 3 Id Webhook Endpoint Event…" at bounding box center [877, 371] width 1384 height 681
drag, startPoint x: 797, startPoint y: 304, endPoint x: 592, endPoint y: 260, distance: 209.7
click at [592, 260] on dashboard-webhooks "Webhooks add Items per page: 100 1 - 3 of 3 Id Webhook Endpoint Events 2456 [UR…" at bounding box center [881, 189] width 1359 height 254
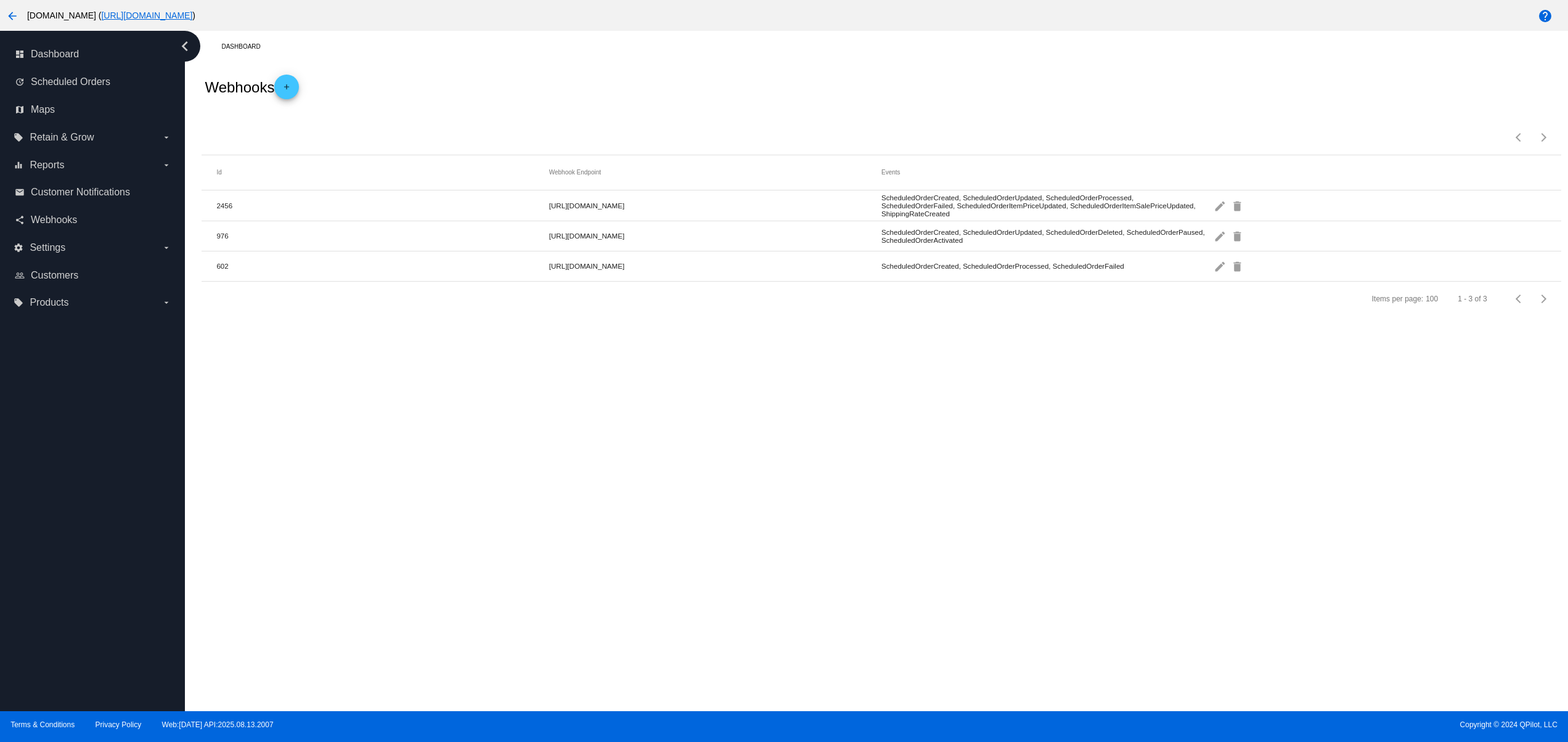
click at [884, 316] on div "Items per page: 100 1 - 3 of 3" at bounding box center [881, 299] width 1359 height 35
drag, startPoint x: 927, startPoint y: 177, endPoint x: 1093, endPoint y: 175, distance: 166.0
click at [1086, 175] on mat-header-row "Id Webhook Endpoint Events" at bounding box center [881, 172] width 1359 height 35
drag, startPoint x: 1050, startPoint y: 538, endPoint x: 1058, endPoint y: 565, distance: 28.2
click at [1050, 540] on div "Dashboard Webhooks add Items per page: 100 1 - 3 of 3 Id Webhook Endpoint Event…" at bounding box center [877, 371] width 1384 height 681
